Goal: Check status: Check status

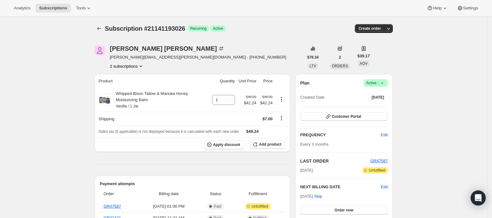
click at [141, 65] on icon "Product actions" at bounding box center [141, 66] width 6 height 6
click at [139, 77] on span "21141160258" at bounding box center [129, 78] width 44 height 6
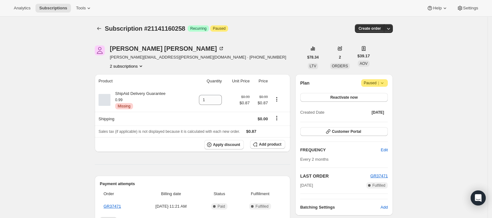
click at [137, 68] on button "2 subscriptions" at bounding box center [127, 66] width 34 height 6
click at [136, 87] on span "21141193026" at bounding box center [129, 89] width 44 height 6
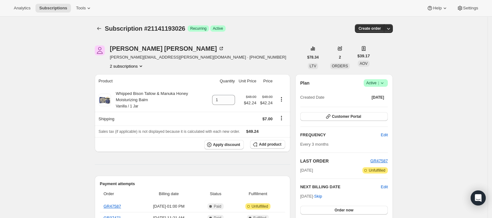
click at [139, 63] on icon "Product actions" at bounding box center [141, 66] width 6 height 6
click at [139, 67] on button "2 subscriptions" at bounding box center [127, 66] width 34 height 6
click at [130, 78] on span "21141160258" at bounding box center [119, 78] width 25 height 5
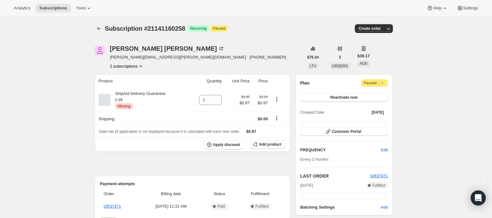
click at [137, 67] on button "2 subscriptions" at bounding box center [127, 66] width 34 height 6
click at [131, 86] on span "21141193026" at bounding box center [119, 88] width 25 height 5
